Goal: Transaction & Acquisition: Obtain resource

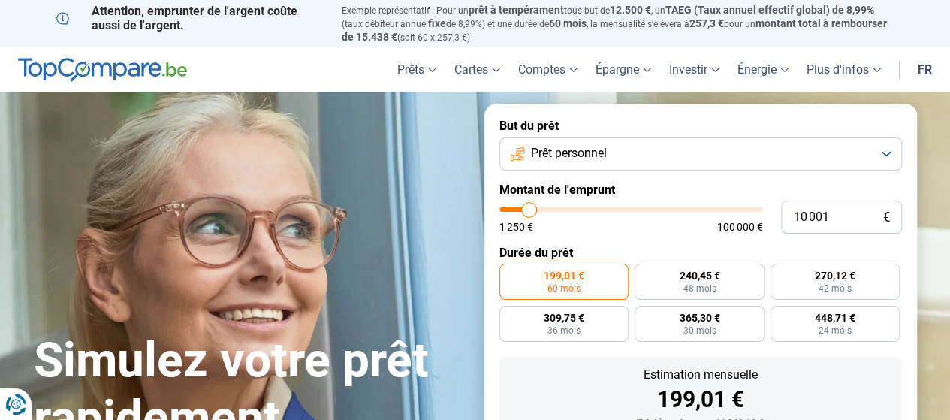
click at [645, 153] on button "Prêt personnel" at bounding box center [701, 153] width 403 height 33
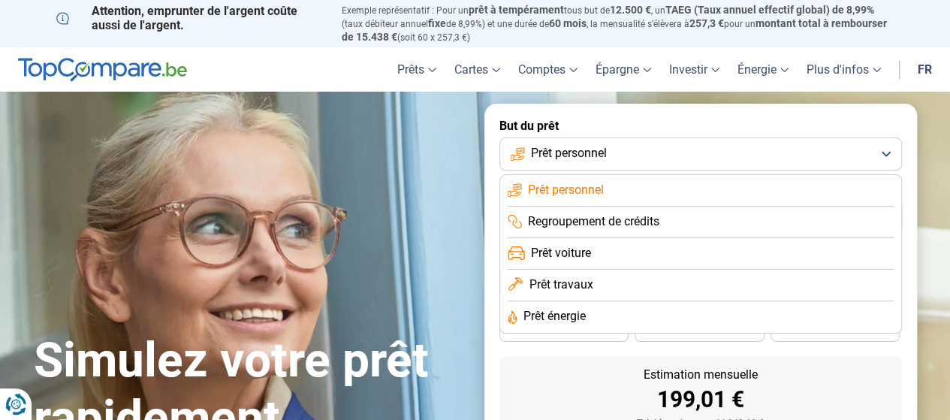
click at [562, 301] on li "Prêt travaux" at bounding box center [701, 317] width 386 height 32
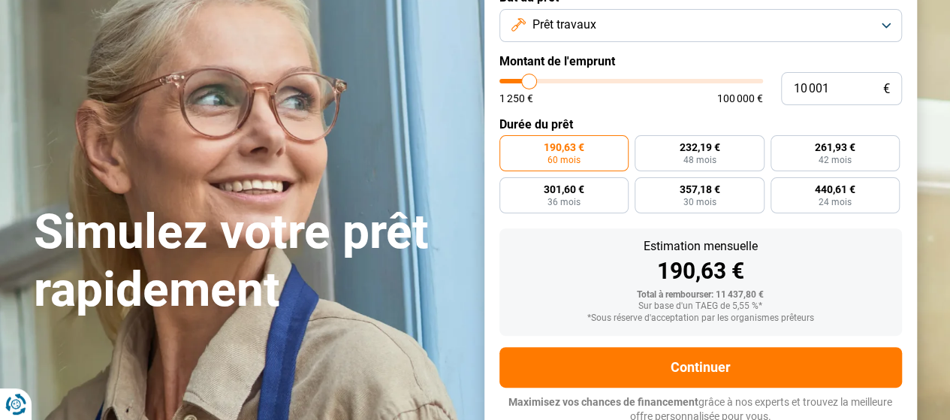
scroll to position [134, 0]
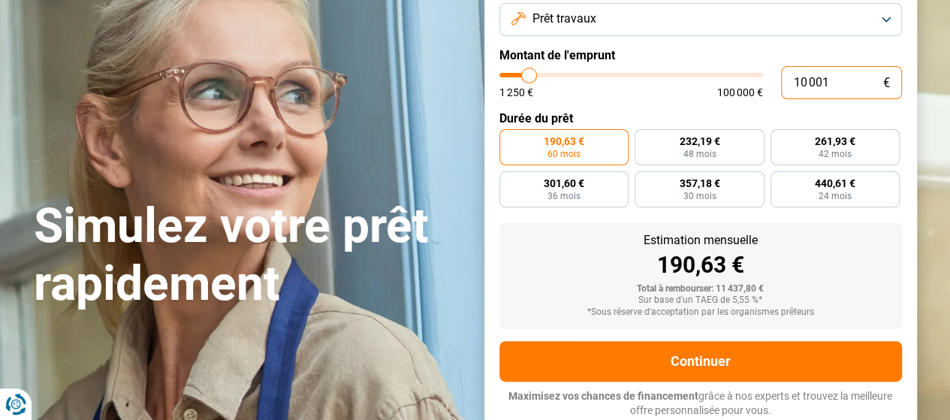
click at [835, 77] on input "10 001" at bounding box center [841, 82] width 121 height 33
drag, startPoint x: 835, startPoint y: 77, endPoint x: 738, endPoint y: 95, distance: 99.3
click at [738, 95] on div "10 001 € 1 250 € 100 000 €" at bounding box center [701, 82] width 403 height 33
type input "3"
type input "1250"
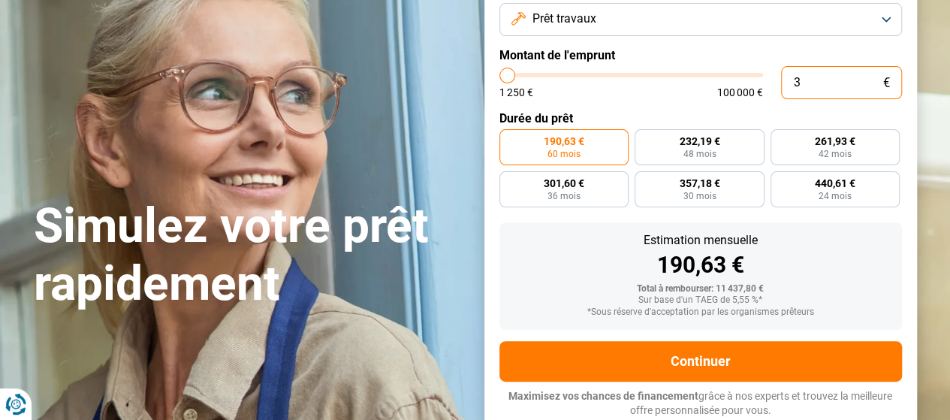
type input "30"
type input "1250"
type input "300"
type input "1250"
type input "3 000"
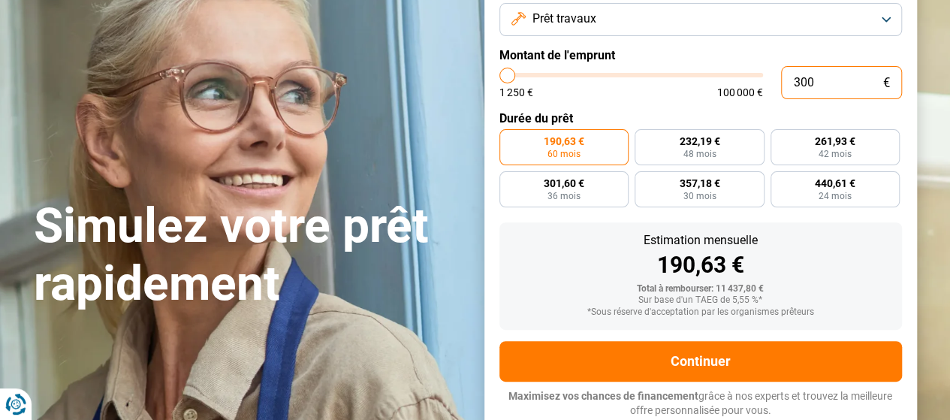
type input "3000"
type input "30 000"
type input "30000"
radio input "false"
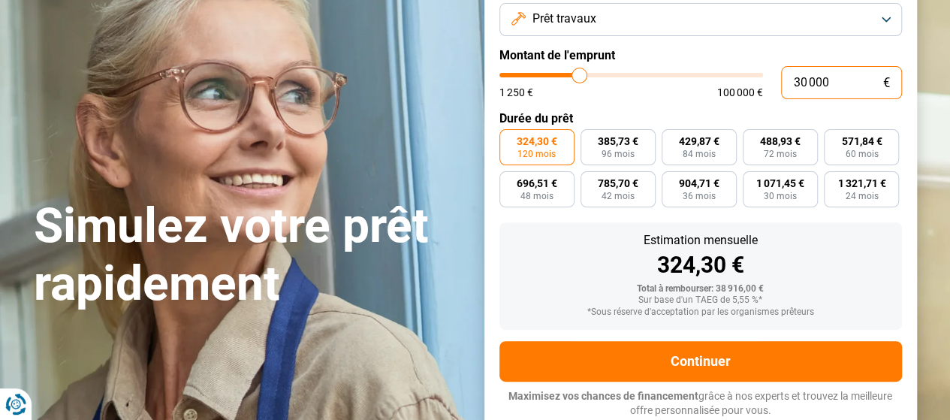
type input "30 000"
click at [535, 138] on span "324,30 €" at bounding box center [537, 141] width 41 height 11
click at [509, 138] on input "324,30 € 120 mois" at bounding box center [505, 134] width 10 height 10
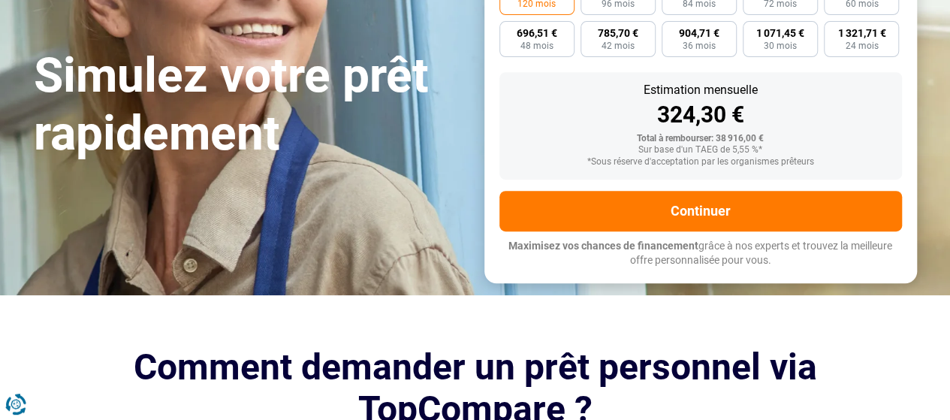
scroll to position [270, 0]
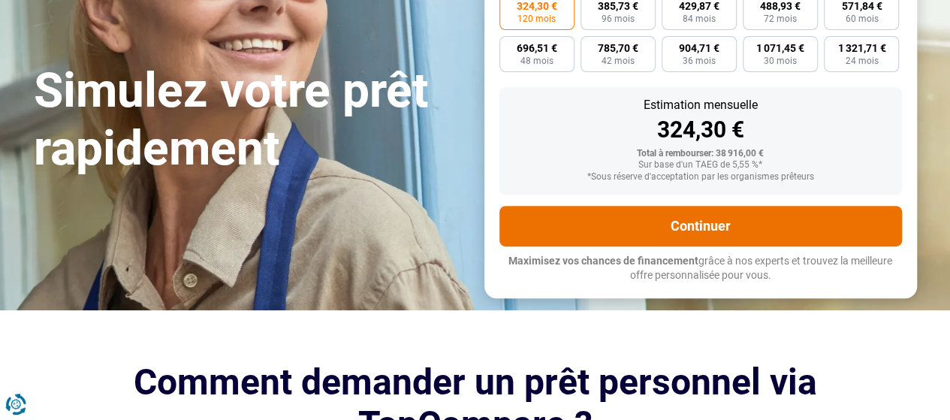
click at [762, 239] on button "Continuer" at bounding box center [701, 226] width 403 height 41
